Goal: Task Accomplishment & Management: Complete application form

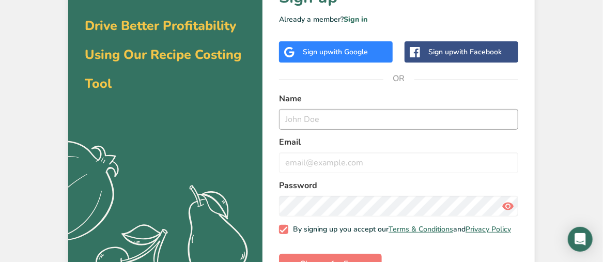
scroll to position [52, 0]
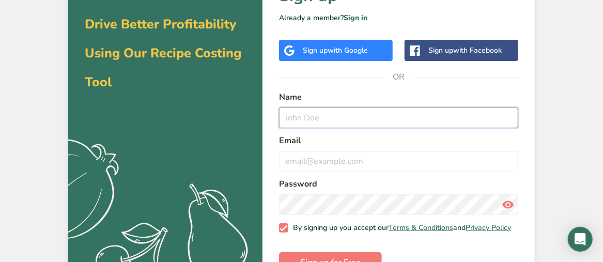
click at [341, 114] on input "text" at bounding box center [398, 118] width 239 height 21
type input "[PERSON_NAME]"
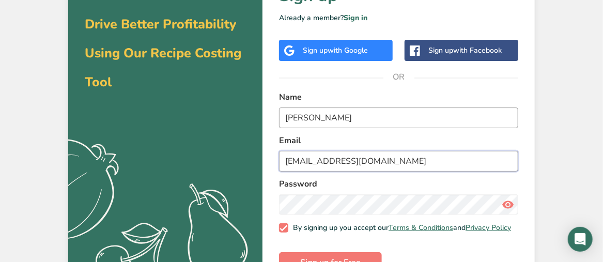
type input "[EMAIL_ADDRESS][DOMAIN_NAME]"
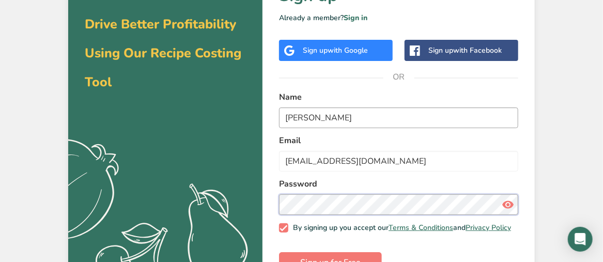
click at [279, 252] on button "Sign up for Free" at bounding box center [330, 262] width 103 height 21
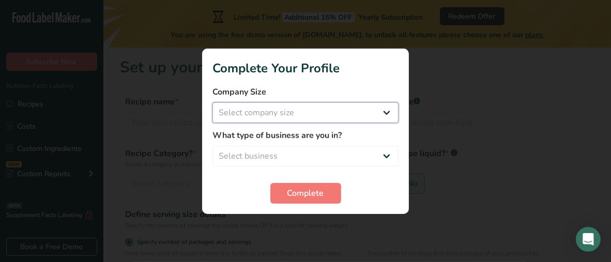
click at [359, 103] on select "Select company size Fewer than 10 Employees 10 to 50 Employees 51 to 500 Employ…" at bounding box center [305, 112] width 186 height 21
select select "1"
click at [212, 102] on select "Select company size Fewer than 10 Employees 10 to 50 Employees 51 to 500 Employ…" at bounding box center [305, 112] width 186 height 21
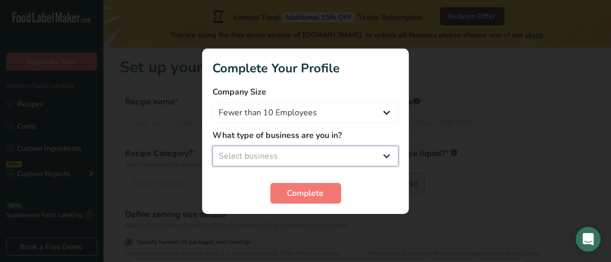
click at [341, 149] on select "Select business Packaged Food Manufacturer Restaurant & Cafe Bakery Meal Plans …" at bounding box center [305, 156] width 186 height 21
select select "8"
click at [212, 146] on select "Select business Packaged Food Manufacturer Restaurant & Cafe Bakery Meal Plans …" at bounding box center [305, 156] width 186 height 21
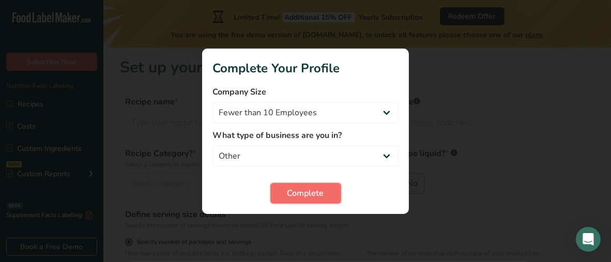
click at [309, 187] on span "Complete" at bounding box center [305, 193] width 37 height 12
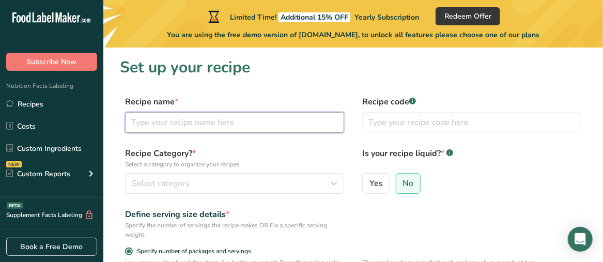
click at [224, 125] on input "text" at bounding box center [234, 122] width 219 height 21
type input "Corn Pasta Salad"
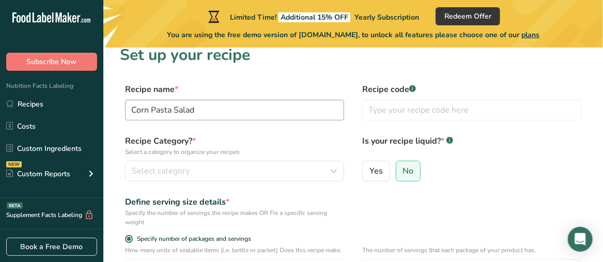
scroll to position [21, 0]
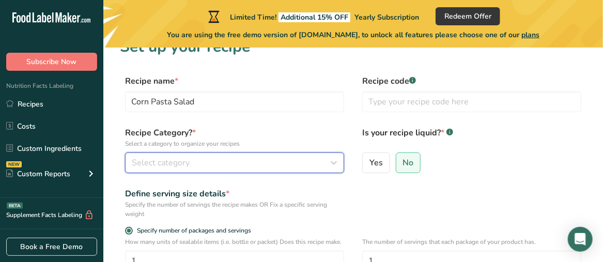
click at [195, 161] on div "Select category" at bounding box center [232, 163] width 200 height 12
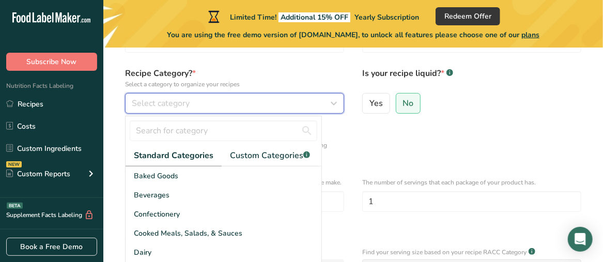
scroll to position [124, 0]
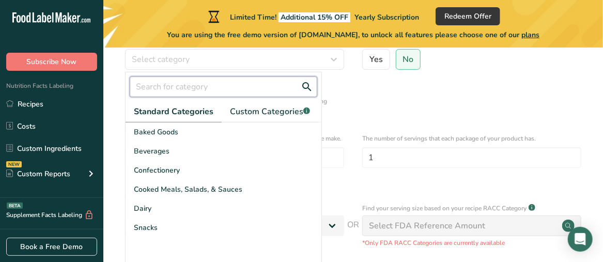
click at [202, 88] on input "text" at bounding box center [224, 87] width 188 height 21
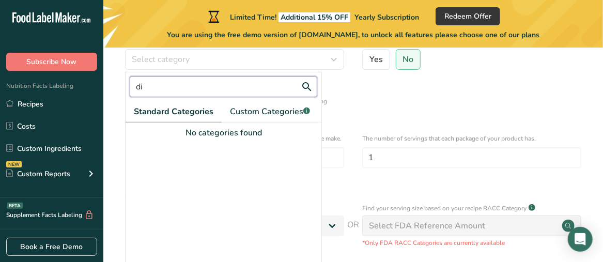
type input "d"
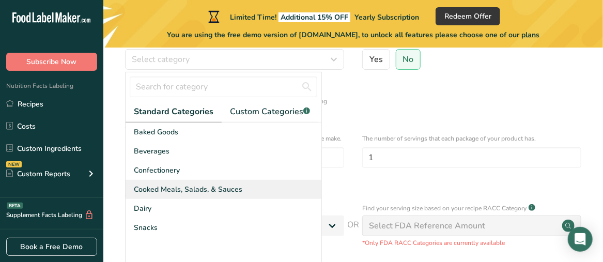
click at [207, 192] on span "Cooked Meals, Salads, & Sauces" at bounding box center [188, 189] width 109 height 11
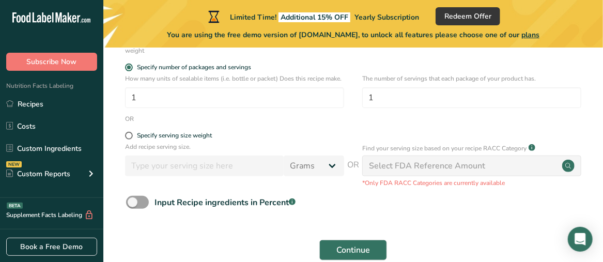
scroll to position [176, 0]
